Goal: Task Accomplishment & Management: Manage account settings

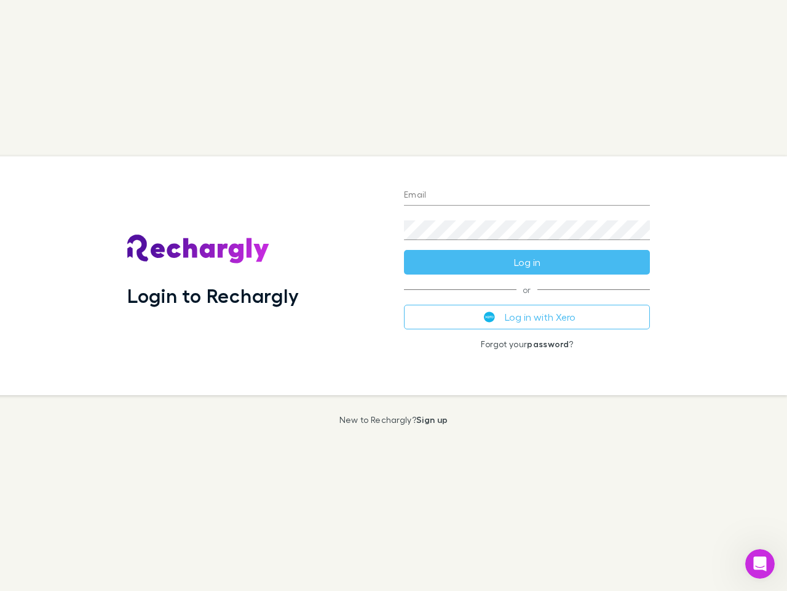
click at [394, 295] on div "Login to Rechargly" at bounding box center [255, 275] width 277 height 239
click at [527, 196] on input "Email" at bounding box center [527, 196] width 246 height 20
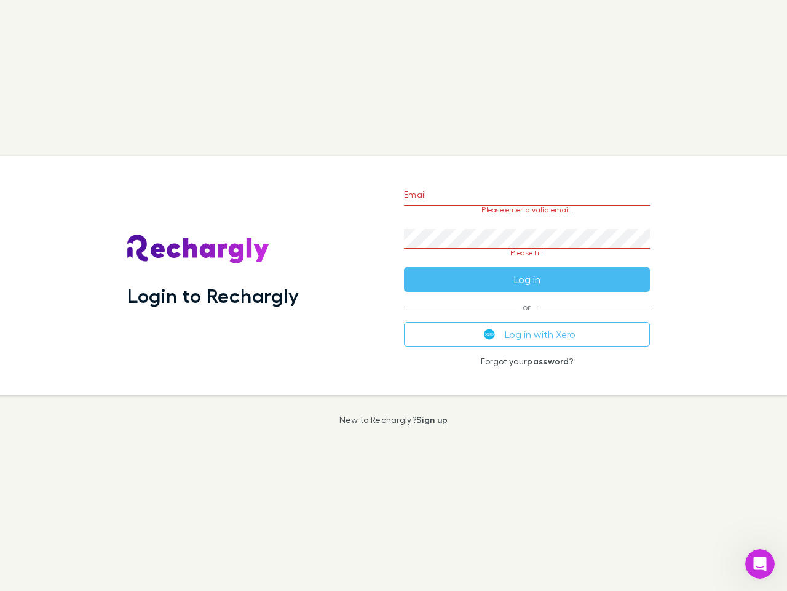
click at [527, 262] on form "Email Please enter a valid email. Password Please fill Log in" at bounding box center [527, 234] width 246 height 116
click at [527, 317] on div "Email Please enter a valid email. Password Please fill Log in or Log in with Xe…" at bounding box center [527, 275] width 266 height 239
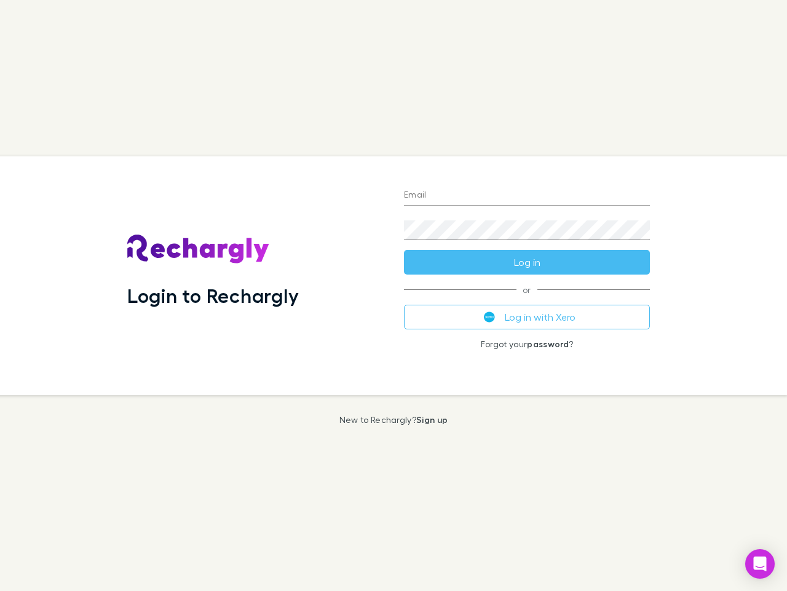
click at [394, 295] on div "Login to Rechargly" at bounding box center [255, 275] width 277 height 239
click at [527, 196] on input "Email" at bounding box center [527, 196] width 246 height 20
click at [527, 262] on button "Log in" at bounding box center [527, 262] width 246 height 25
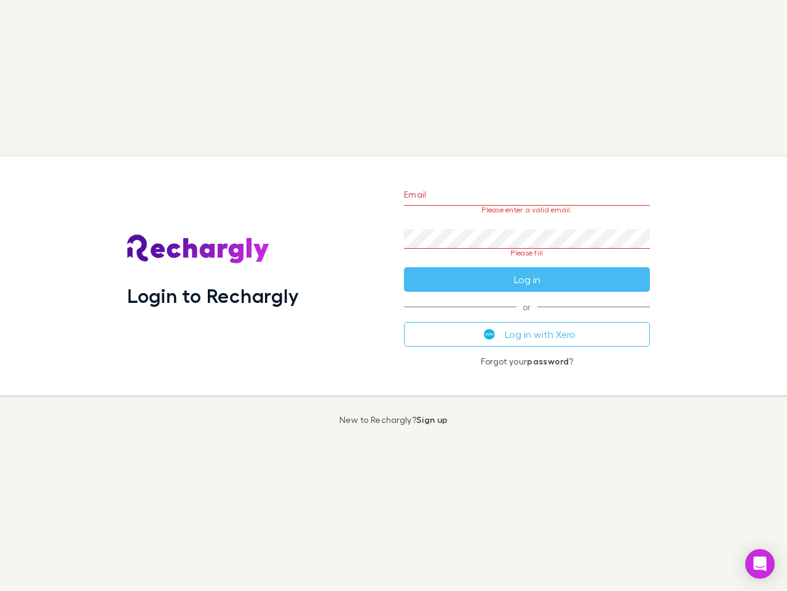
click at [527, 317] on div "Email Please enter a valid email. Password Please fill Log in or Log in with Xe…" at bounding box center [527, 275] width 266 height 239
click at [760, 563] on icon "Open Intercom Messenger" at bounding box center [760, 563] width 13 height 15
